Goal: Task Accomplishment & Management: Manage account settings

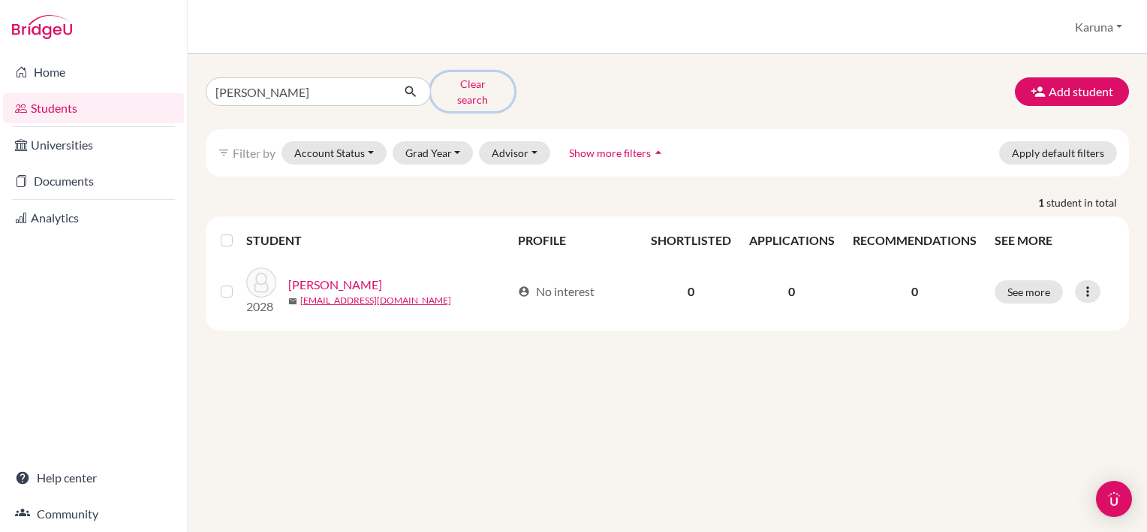
click at [465, 86] on button "Clear search" at bounding box center [472, 91] width 83 height 39
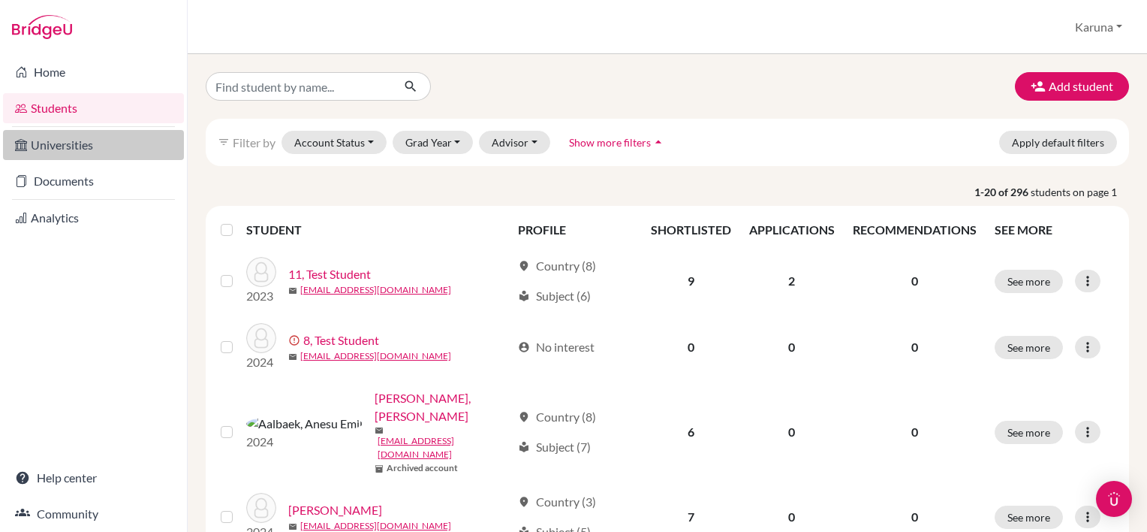
click at [47, 142] on link "Universities" at bounding box center [93, 145] width 181 height 30
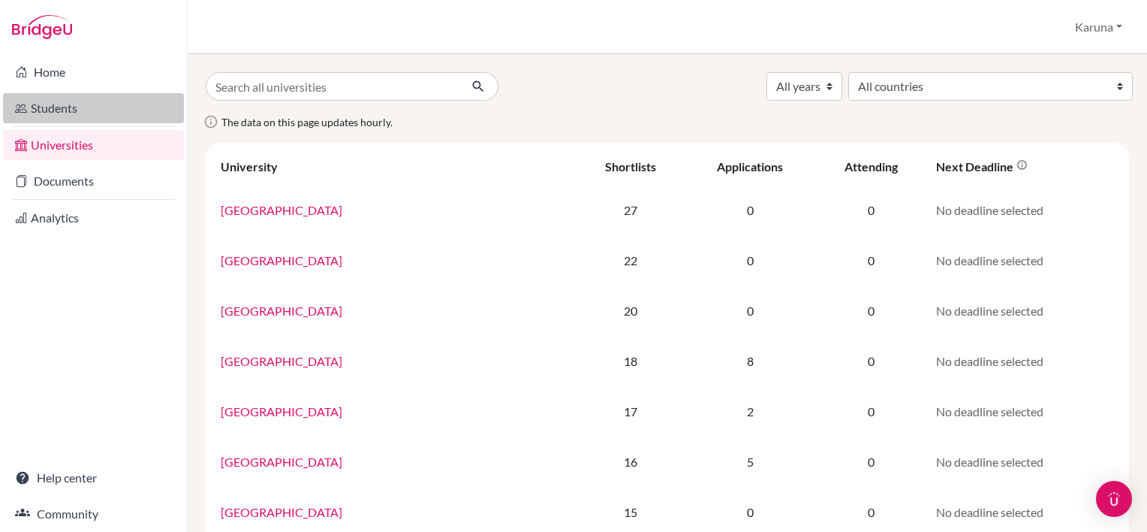
click at [42, 107] on link "Students" at bounding box center [93, 108] width 181 height 30
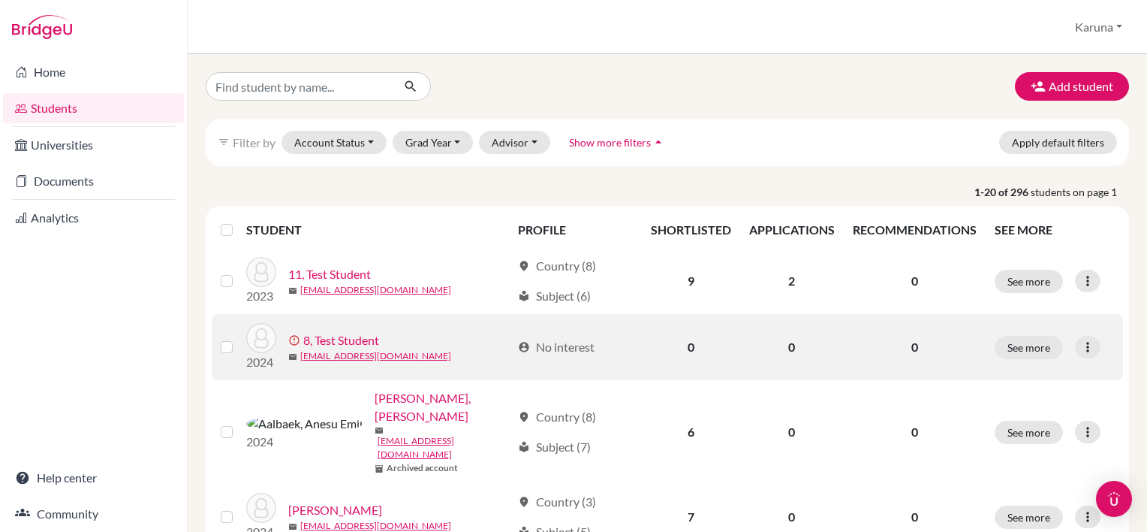
click at [342, 336] on link "8, Test Student" at bounding box center [341, 340] width 76 height 18
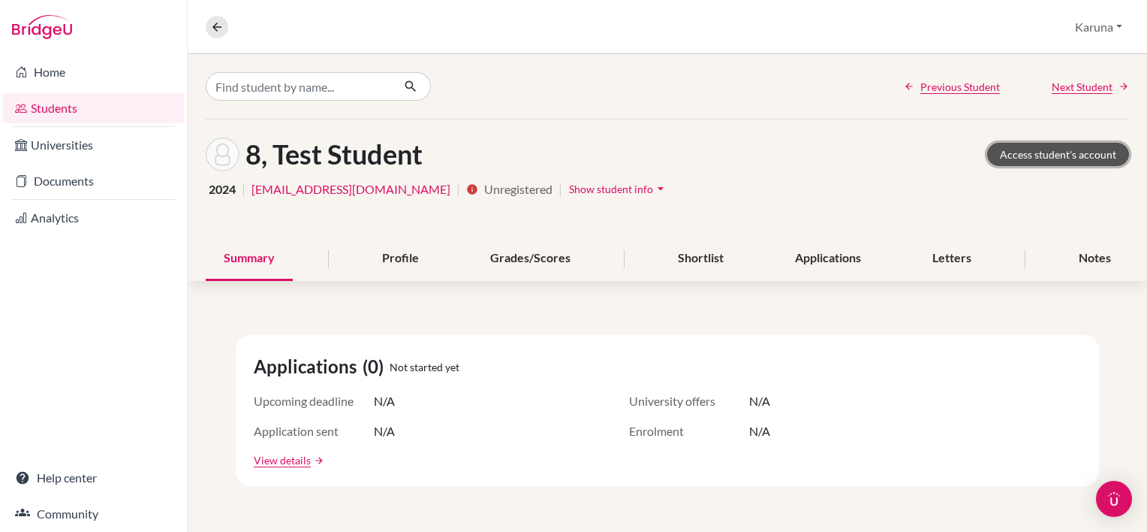
click at [1014, 150] on link "Access student's account" at bounding box center [1058, 154] width 142 height 23
